Goal: Find specific page/section: Find specific page/section

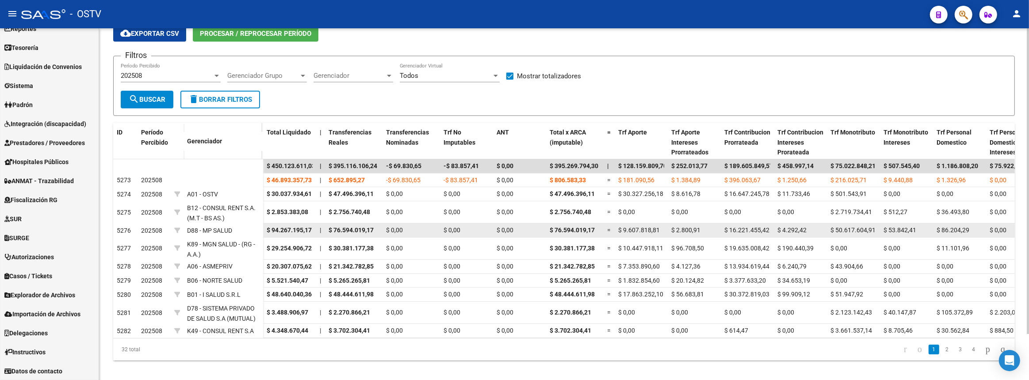
scroll to position [53, 0]
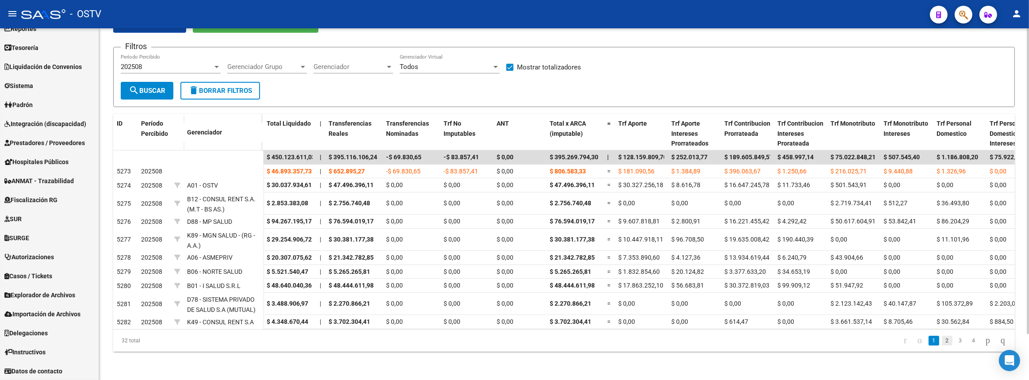
click at [942, 338] on link "2" at bounding box center [947, 341] width 11 height 10
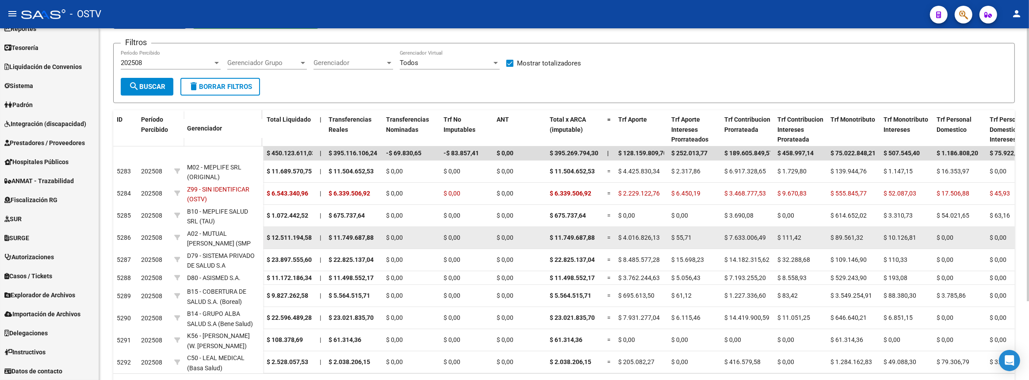
scroll to position [101, 0]
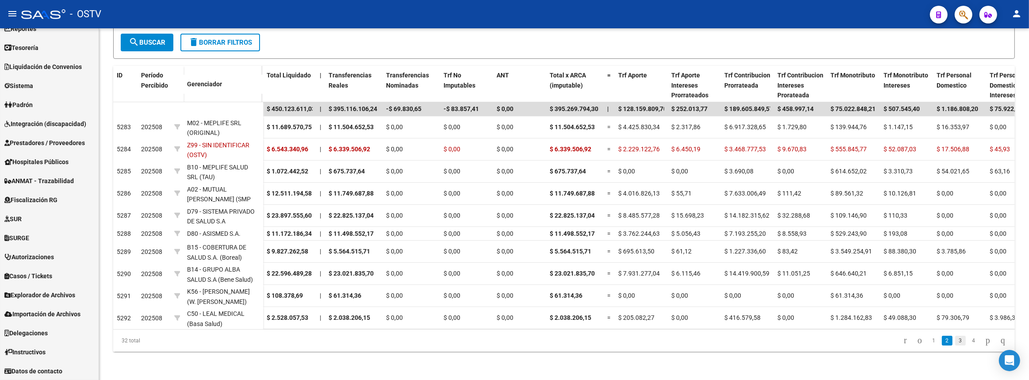
click at [955, 342] on link "3" at bounding box center [960, 341] width 11 height 10
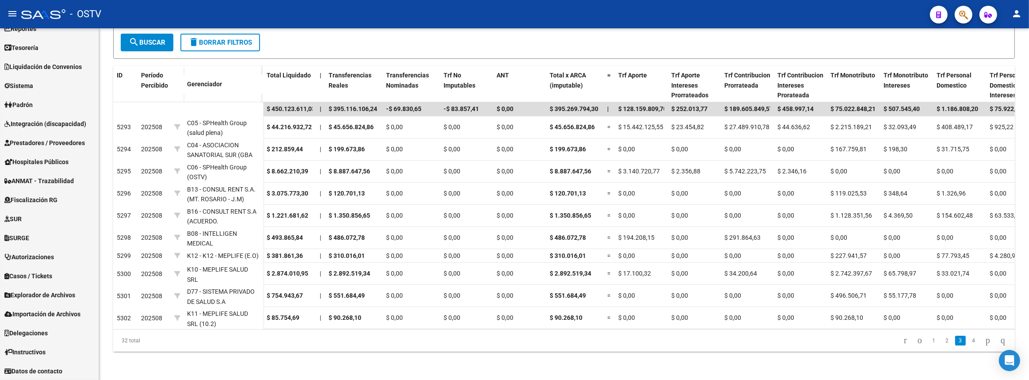
scroll to position [93, 0]
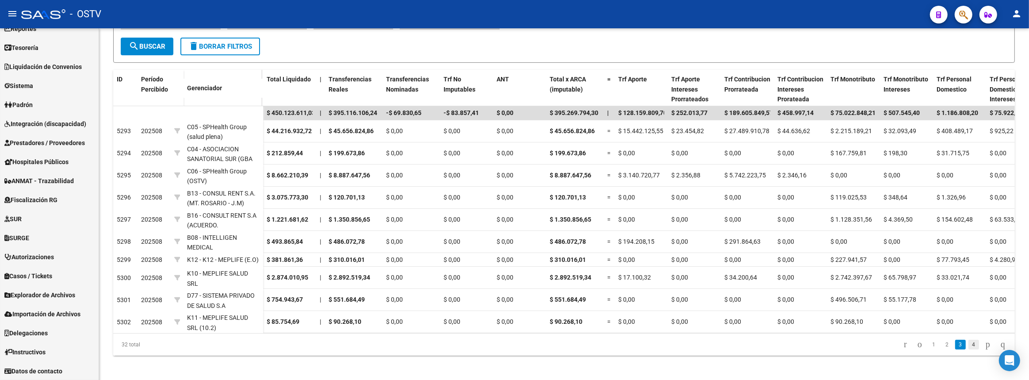
click at [969, 342] on link "4" at bounding box center [974, 345] width 11 height 10
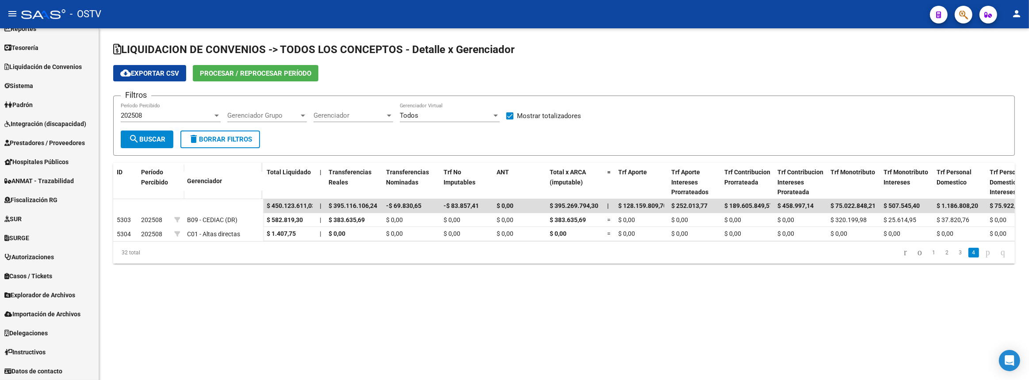
scroll to position [0, 0]
click at [342, 111] on span "Gerenciador" at bounding box center [350, 115] width 72 height 8
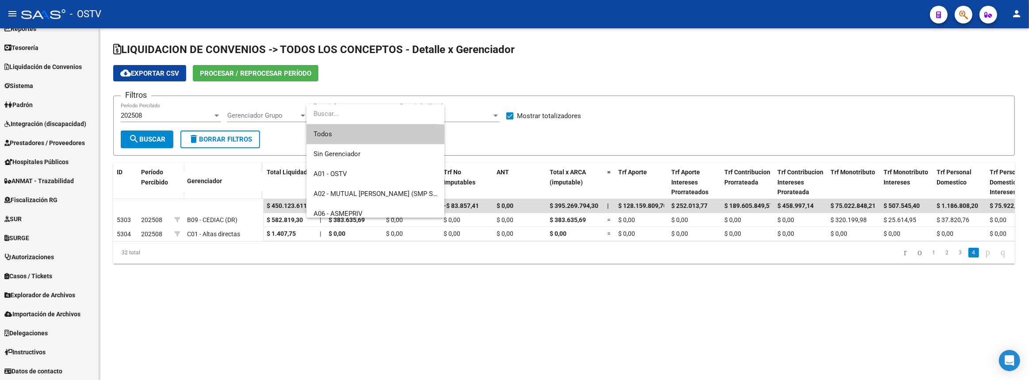
click at [286, 112] on div at bounding box center [514, 190] width 1029 height 380
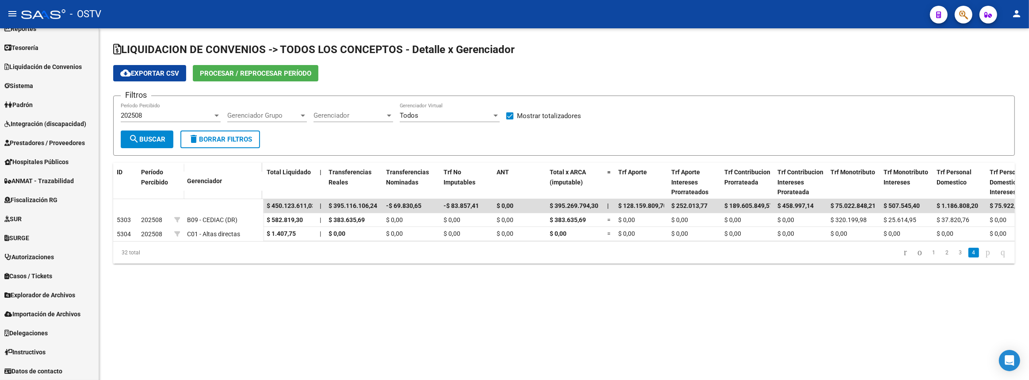
click at [286, 111] on span "Gerenciador Grupo" at bounding box center [263, 115] width 72 height 8
drag, startPoint x: 371, startPoint y: 145, endPoint x: 303, endPoint y: 120, distance: 72.5
click at [371, 144] on div at bounding box center [514, 190] width 1029 height 380
click at [402, 116] on span "Todos" at bounding box center [409, 115] width 19 height 8
click at [355, 119] on div at bounding box center [514, 190] width 1029 height 380
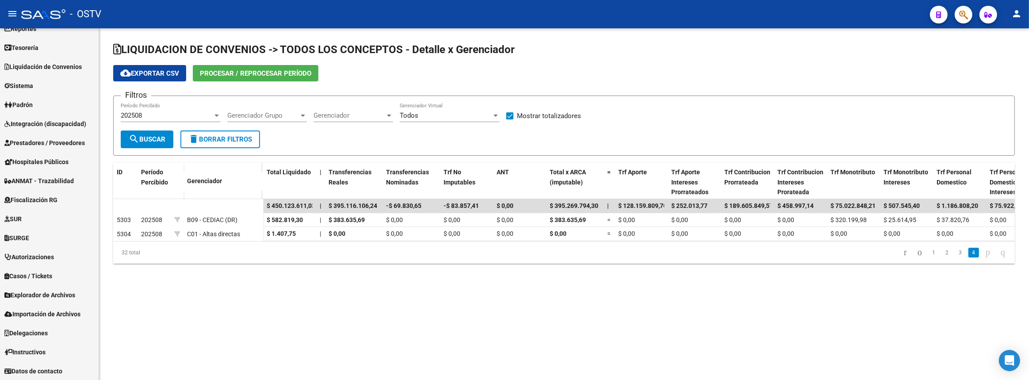
click at [355, 118] on div "Gerenciador Gerenciador" at bounding box center [354, 112] width 80 height 19
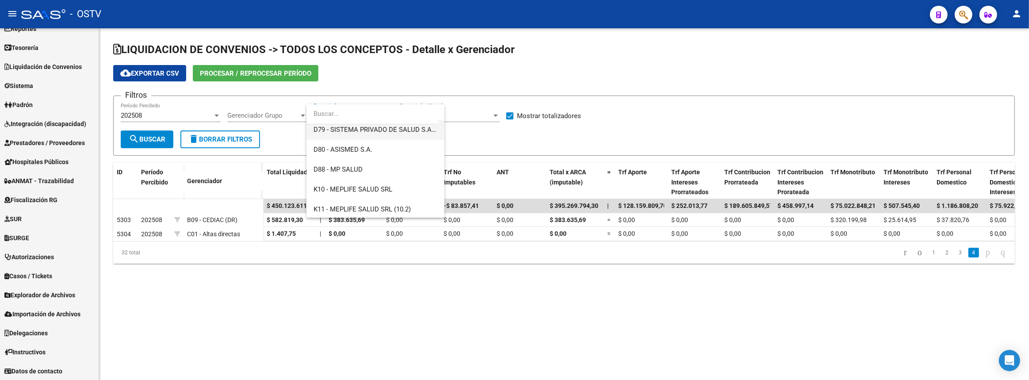
scroll to position [603, 0]
click at [368, 127] on span "K49 - CONSUL RENT S.A" at bounding box center [350, 128] width 73 height 8
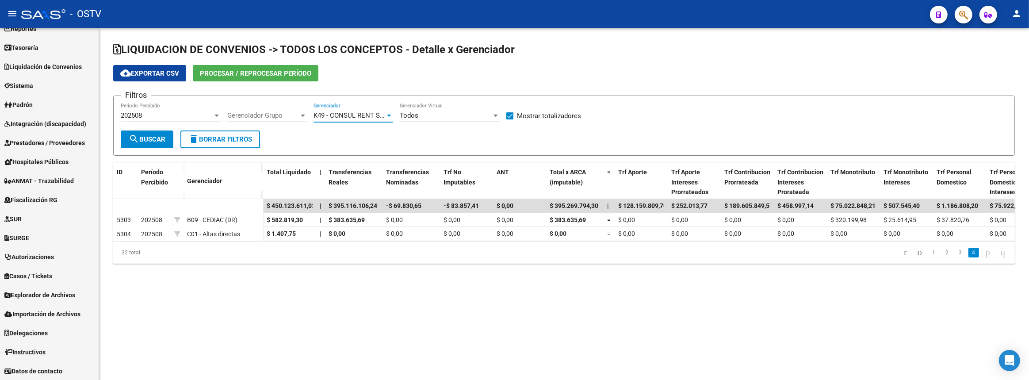
scroll to position [597, 0]
click at [154, 130] on button "search Buscar" at bounding box center [147, 139] width 53 height 18
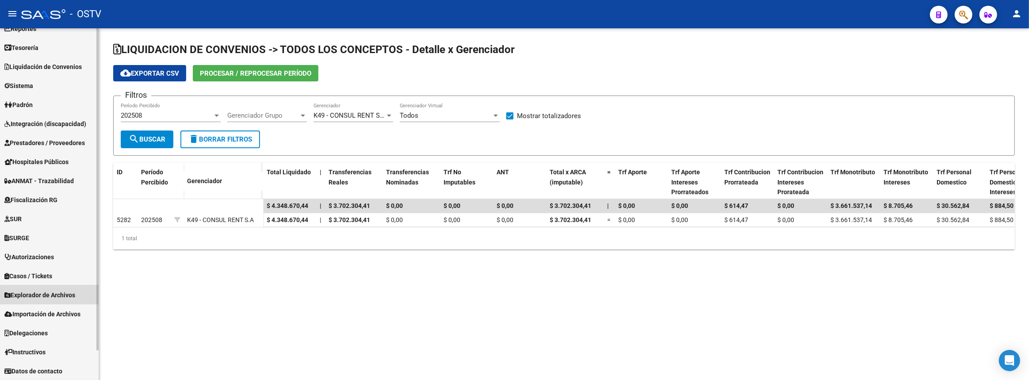
click at [28, 290] on span "Explorador de Archivos" at bounding box center [39, 295] width 71 height 10
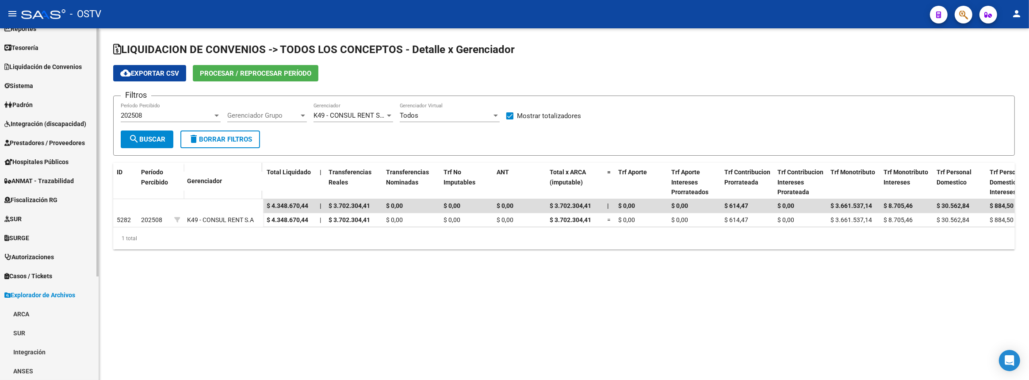
scroll to position [146, 0]
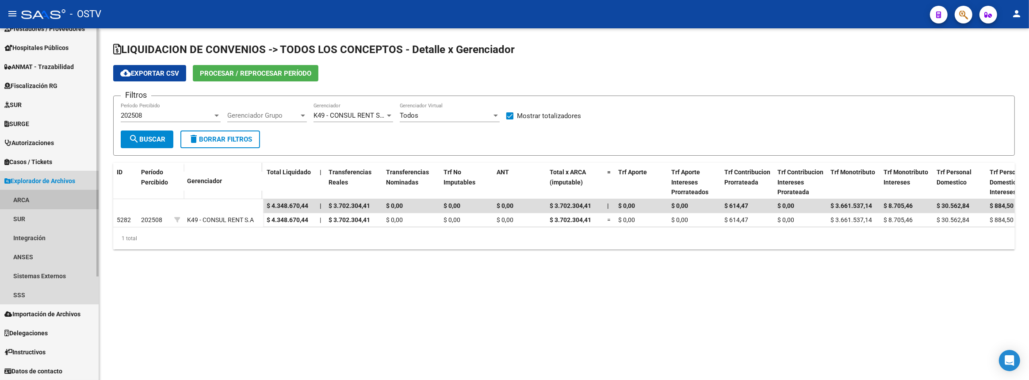
click at [30, 195] on link "ARCA" at bounding box center [49, 199] width 99 height 19
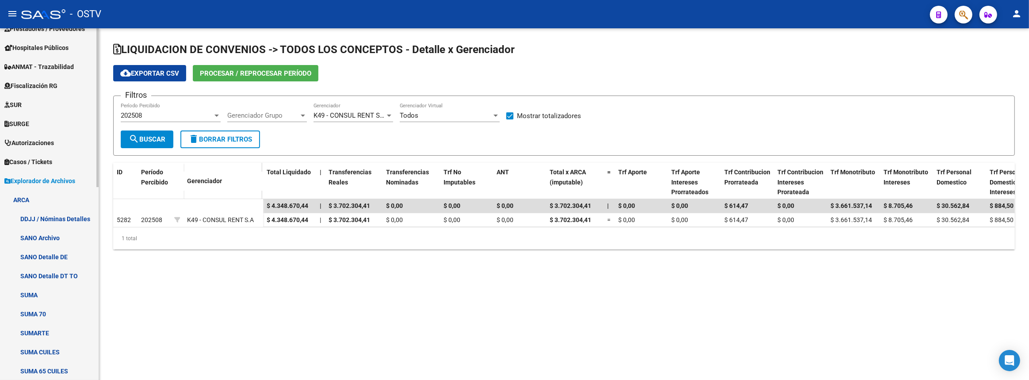
scroll to position [347, 0]
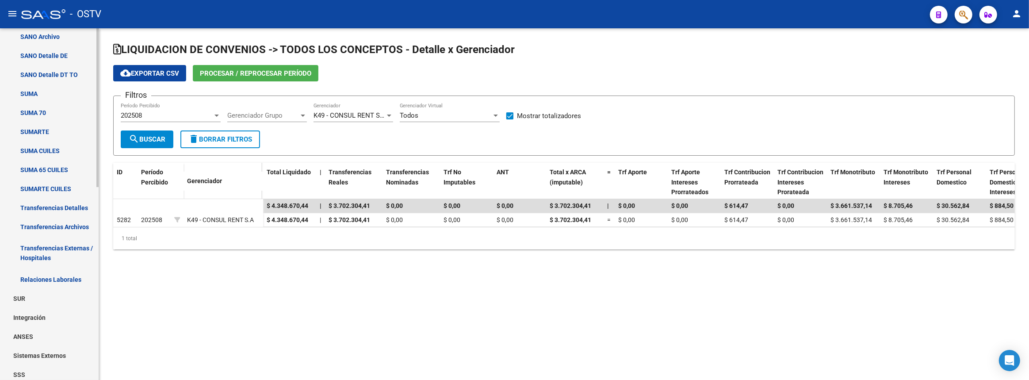
click at [43, 209] on link "Transferencias Detalles" at bounding box center [49, 207] width 99 height 19
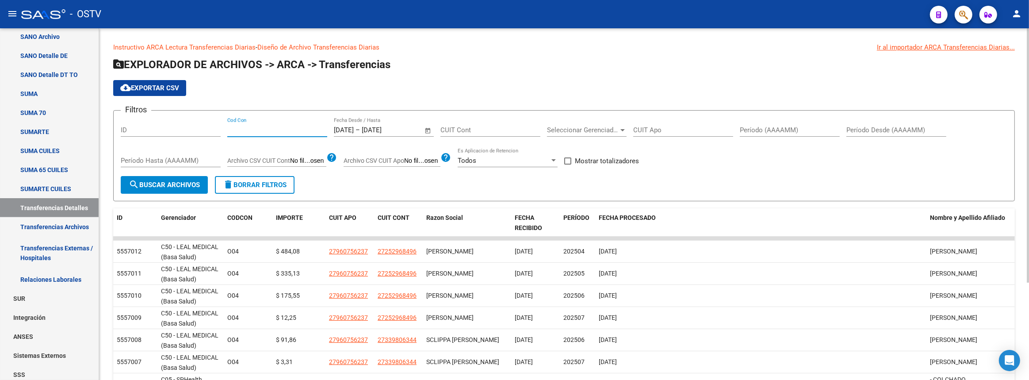
click at [310, 126] on input "Cod Con" at bounding box center [277, 130] width 100 height 8
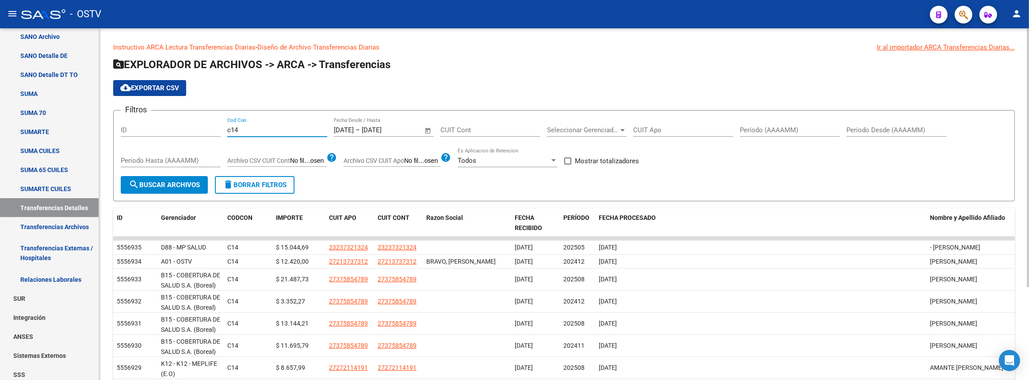
type input "c14"
click at [617, 121] on div "Seleccionar Gerenciador Seleccionar Gerenciador" at bounding box center [587, 127] width 80 height 19
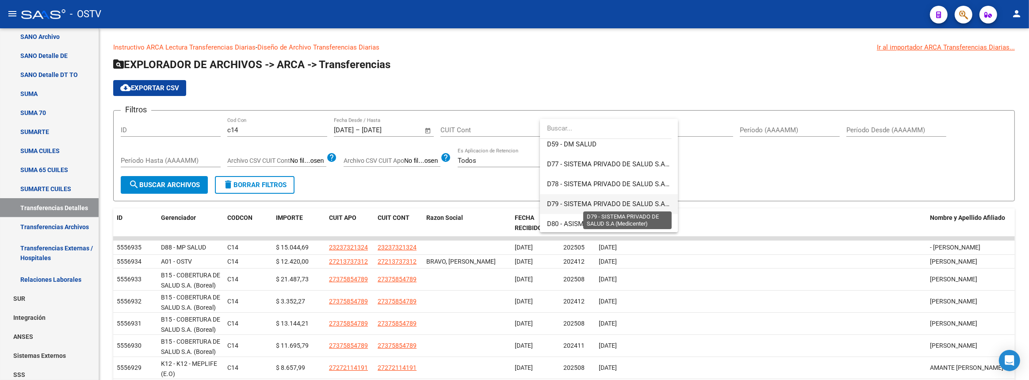
scroll to position [603, 0]
click at [595, 157] on span "K49 - CONSUL RENT S.A" at bounding box center [609, 163] width 124 height 20
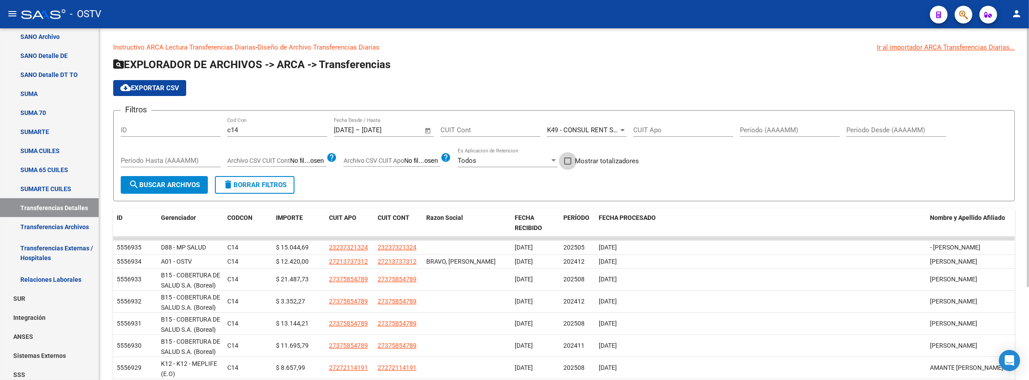
drag, startPoint x: 584, startPoint y: 160, endPoint x: 492, endPoint y: 171, distance: 92.6
click at [584, 160] on span "Mostrar totalizadores" at bounding box center [607, 161] width 64 height 11
click at [568, 165] on input "Mostrar totalizadores" at bounding box center [567, 165] width 0 height 0
checkbox input "true"
click at [188, 186] on span "search Buscar Archivos" at bounding box center [164, 185] width 71 height 8
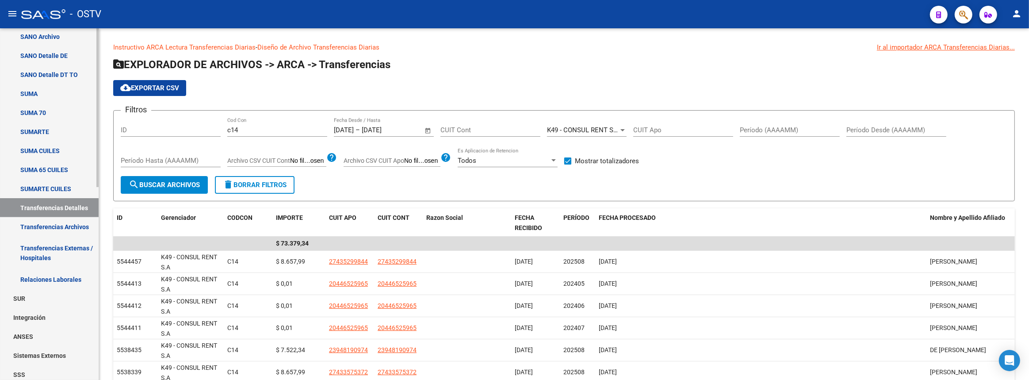
scroll to position [186, 0]
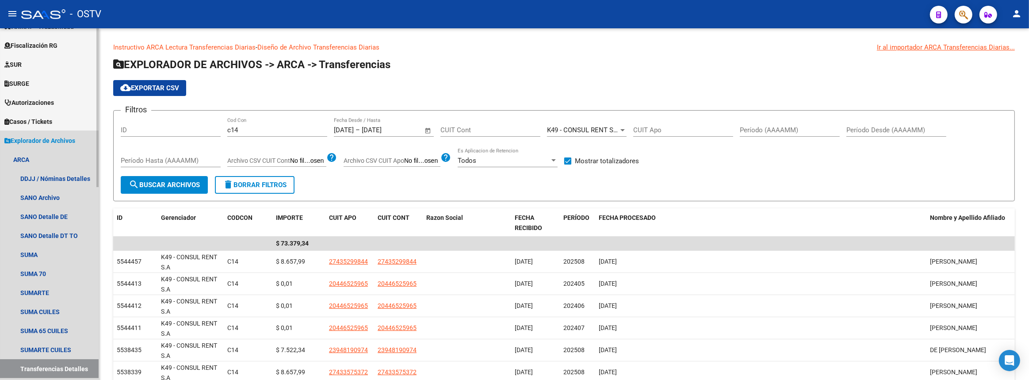
click at [39, 142] on span "Explorador de Archivos" at bounding box center [39, 141] width 71 height 10
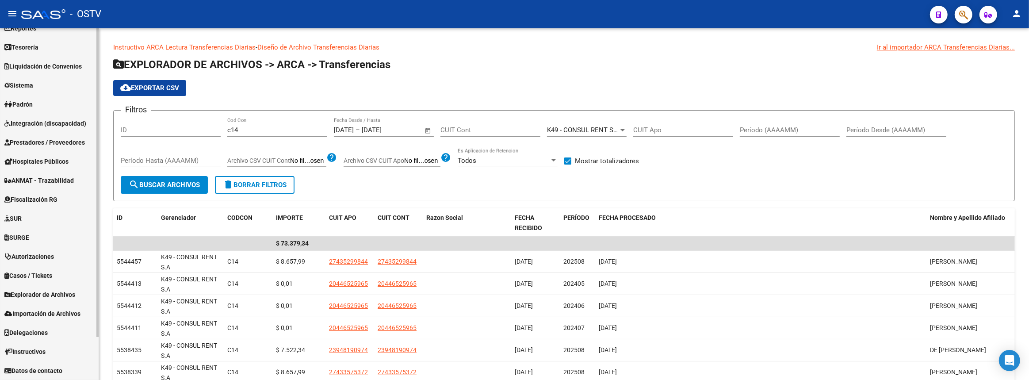
scroll to position [32, 0]
click at [54, 63] on span "Liquidación de Convenios" at bounding box center [42, 67] width 77 height 10
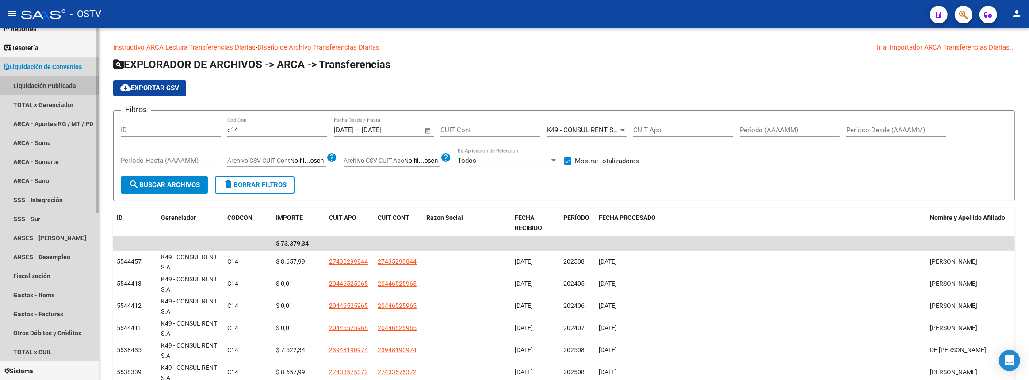
click at [48, 81] on link "Liquidación Publicada" at bounding box center [49, 85] width 99 height 19
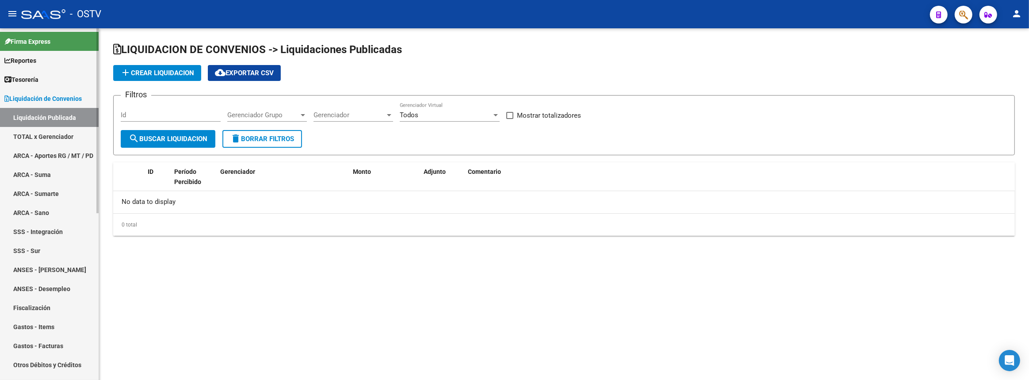
checkbox input "true"
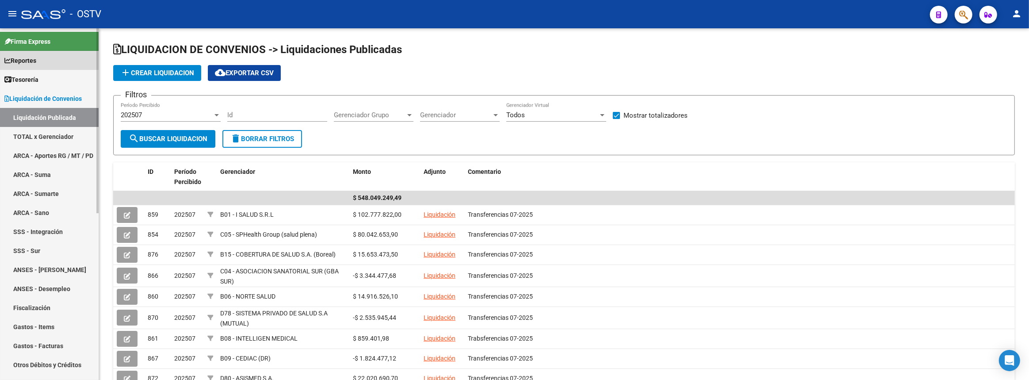
click at [44, 58] on link "Reportes" at bounding box center [49, 60] width 99 height 19
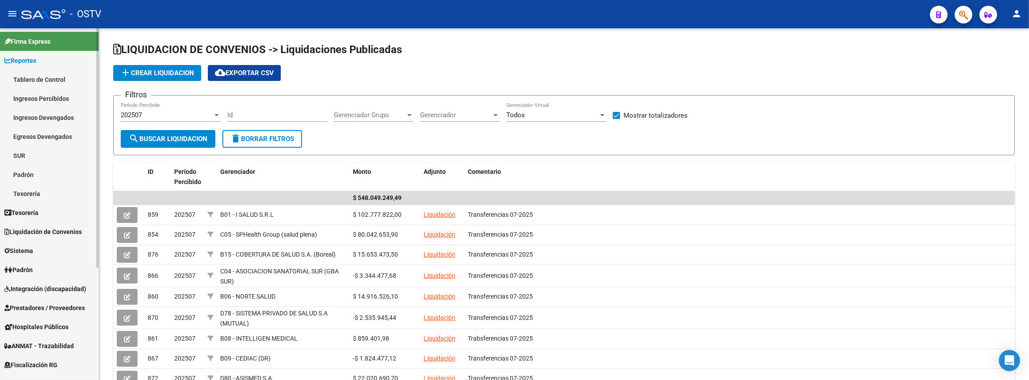
click at [34, 97] on link "Ingresos Percibidos" at bounding box center [49, 98] width 99 height 19
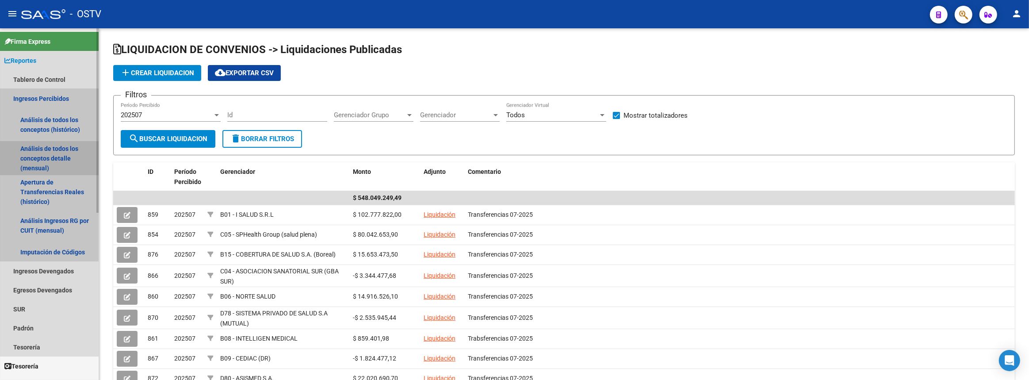
click at [34, 147] on link "Análisis de todos los conceptos detalle (mensual)" at bounding box center [49, 159] width 99 height 34
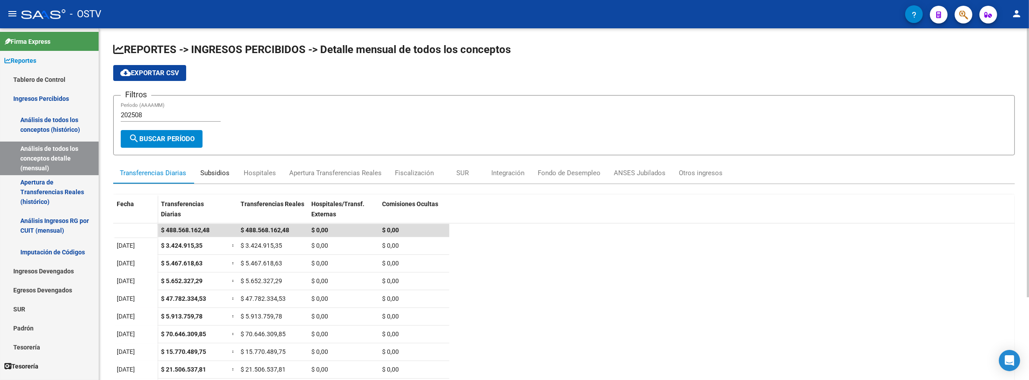
click at [213, 172] on div "Subsidios" at bounding box center [214, 173] width 29 height 10
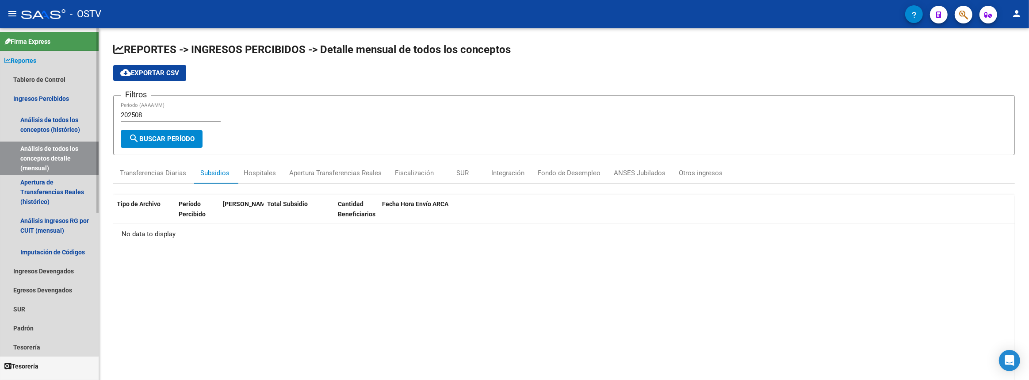
click at [29, 65] on span "Reportes" at bounding box center [20, 61] width 32 height 10
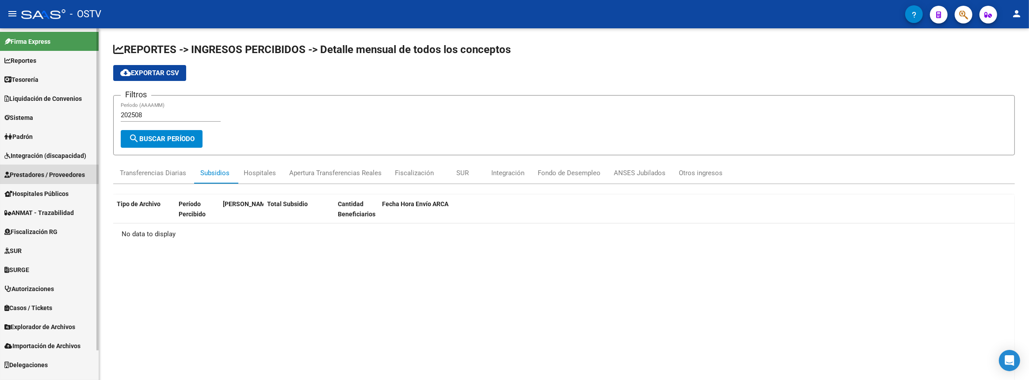
click at [37, 175] on span "Prestadores / Proveedores" at bounding box center [44, 175] width 80 height 10
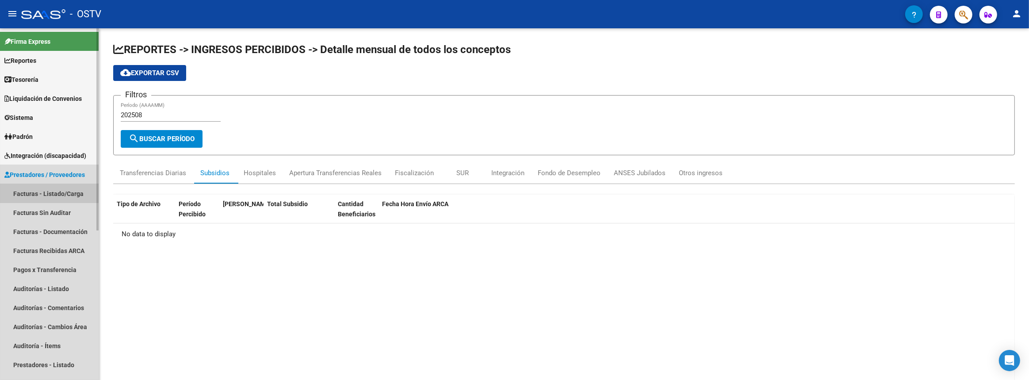
click at [37, 190] on link "Facturas - Listado/Carga" at bounding box center [49, 193] width 99 height 19
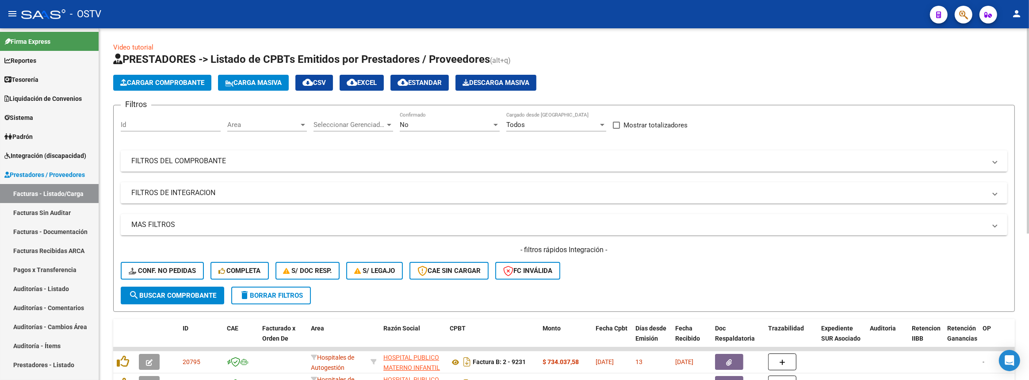
drag, startPoint x: 387, startPoint y: 144, endPoint x: 387, endPoint y: 152, distance: 8.0
click at [387, 145] on div "Filtros Id Area Area Seleccionar Gerenciador Seleccionar Gerenciador No Confirm…" at bounding box center [564, 199] width 887 height 174
click at [386, 153] on mat-expansion-panel-header "FILTROS DEL COMPROBANTE" at bounding box center [564, 160] width 887 height 21
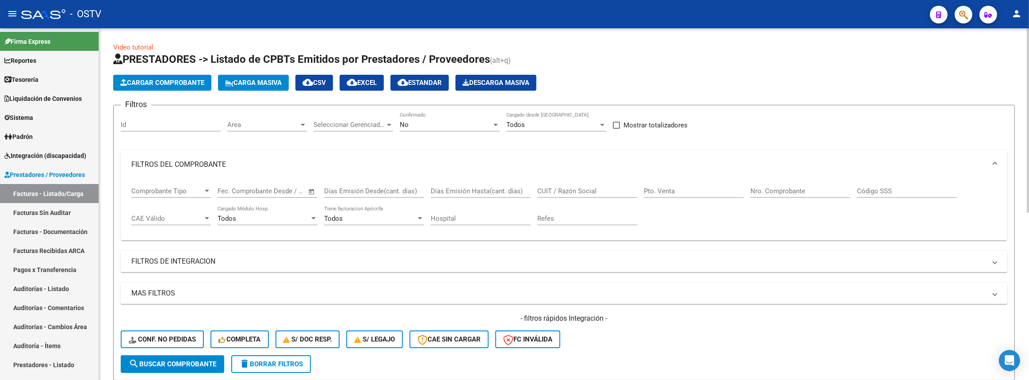
click at [575, 190] on input "CUIT / Razón Social" at bounding box center [587, 191] width 100 height 8
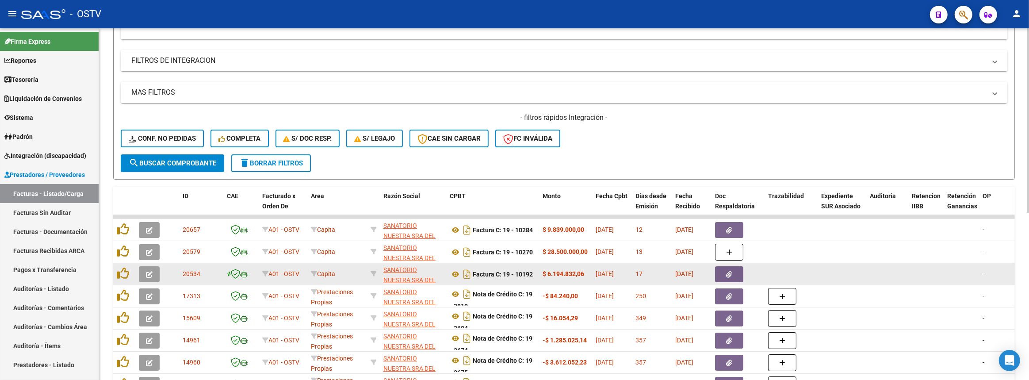
type input "pilar"
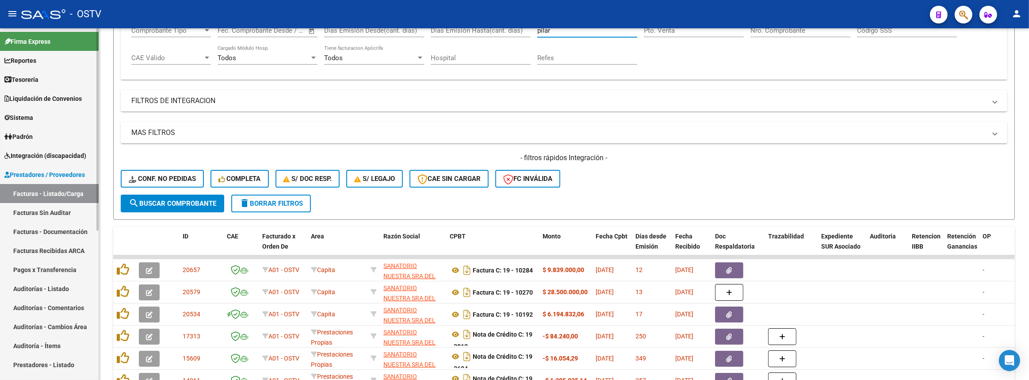
scroll to position [80, 0]
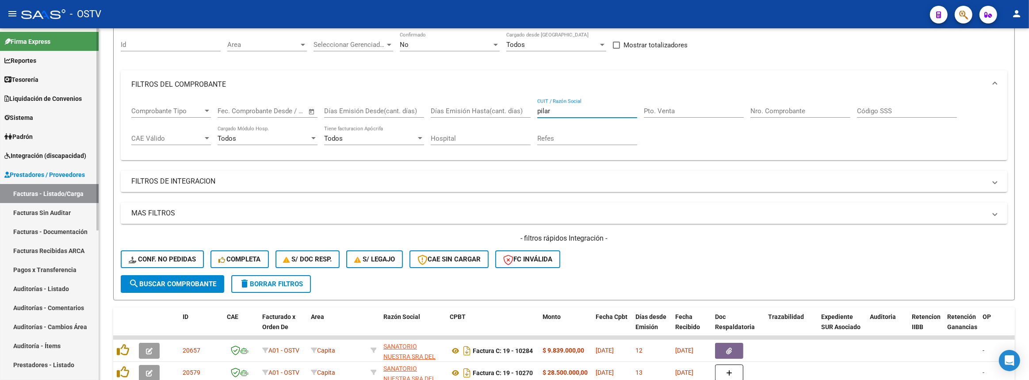
click at [37, 203] on link "Facturas Sin Auditar" at bounding box center [49, 212] width 99 height 19
